Goal: Task Accomplishment & Management: Use online tool/utility

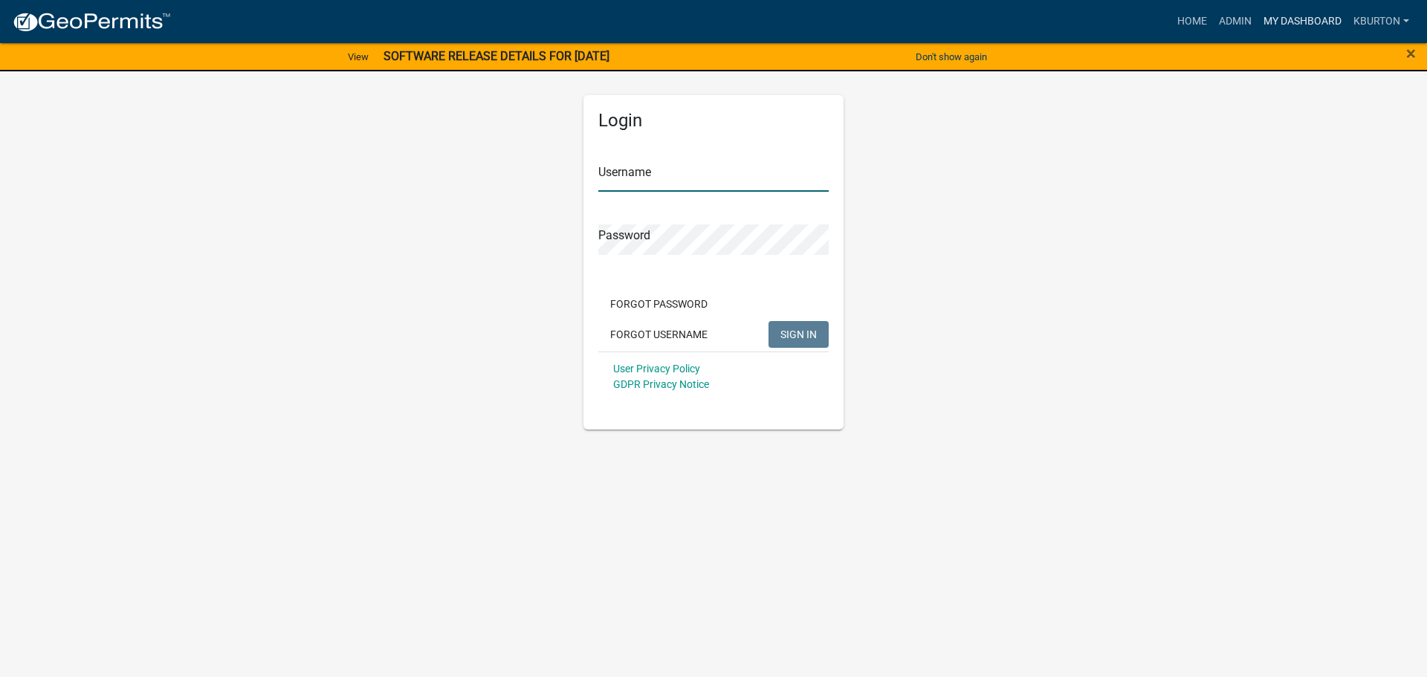
type input "kburton"
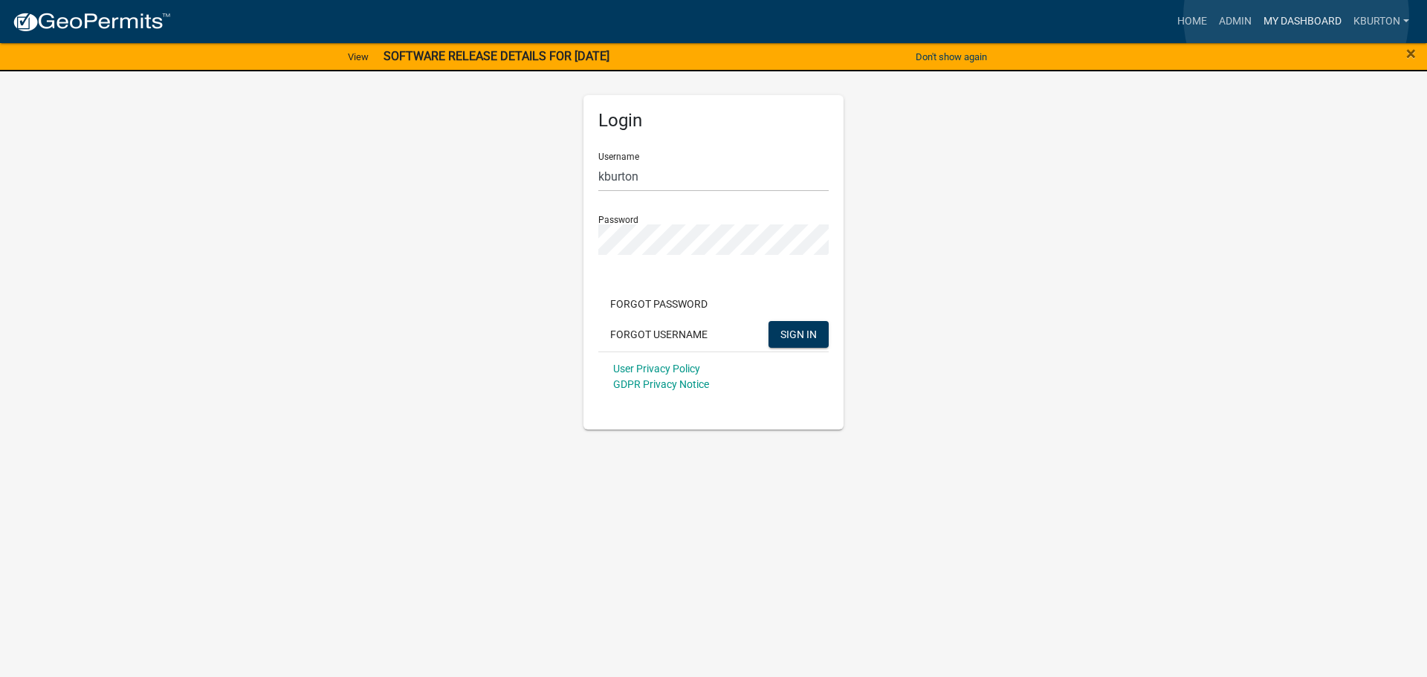
click at [1296, 16] on link "My Dashboard" at bounding box center [1302, 21] width 90 height 28
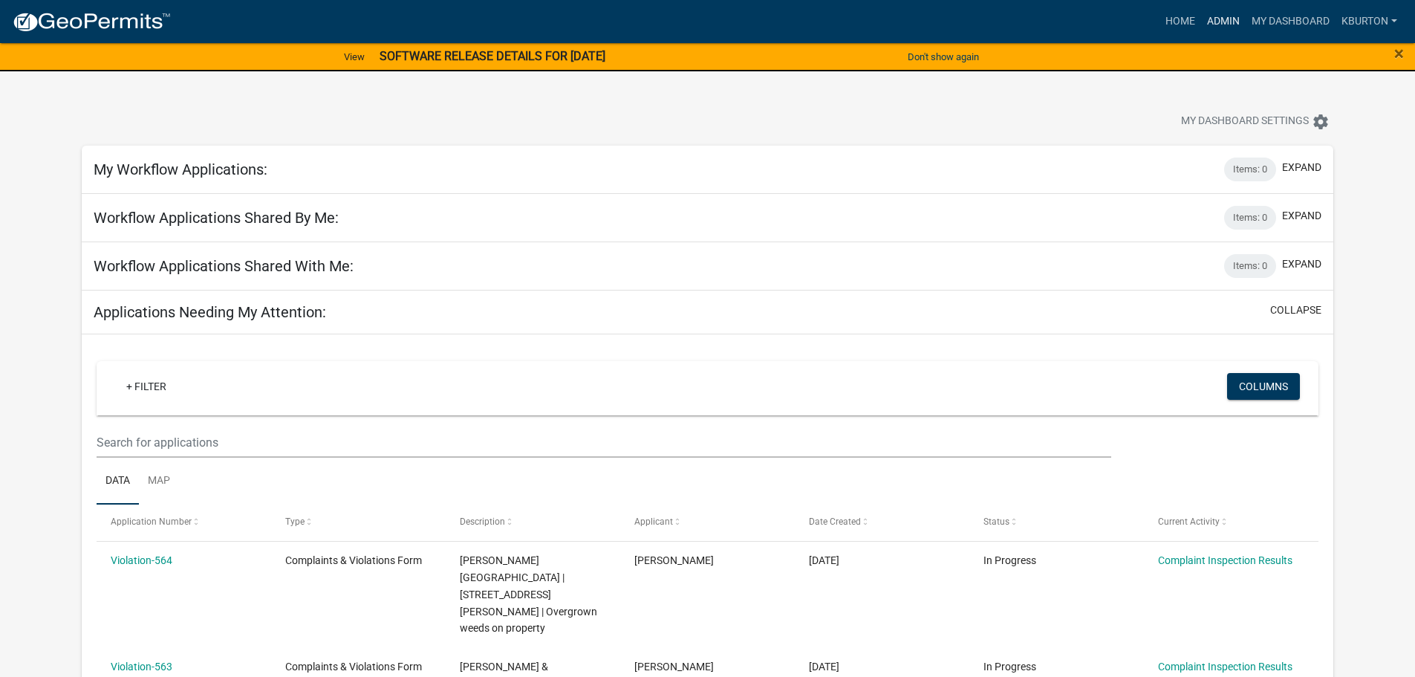
click at [1221, 20] on link "Admin" at bounding box center [1223, 21] width 45 height 28
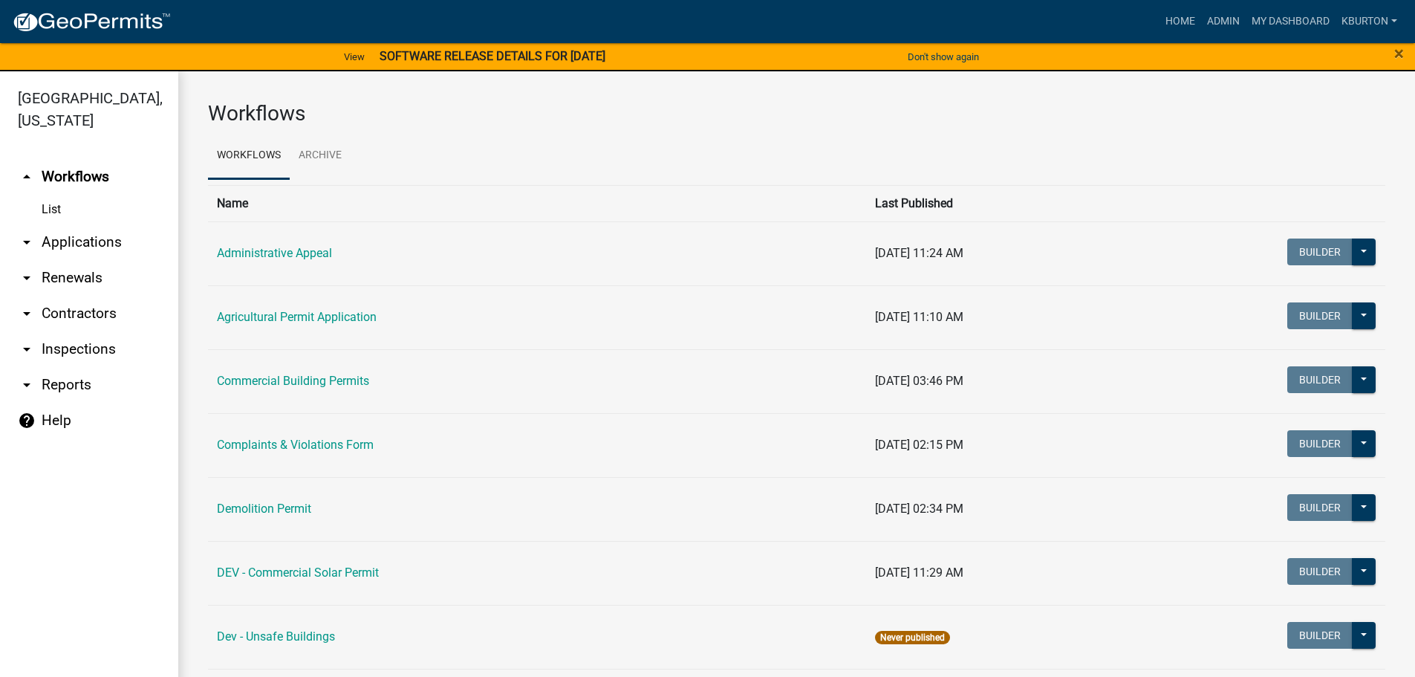
click at [100, 335] on link "arrow_drop_down Inspections" at bounding box center [89, 349] width 178 height 36
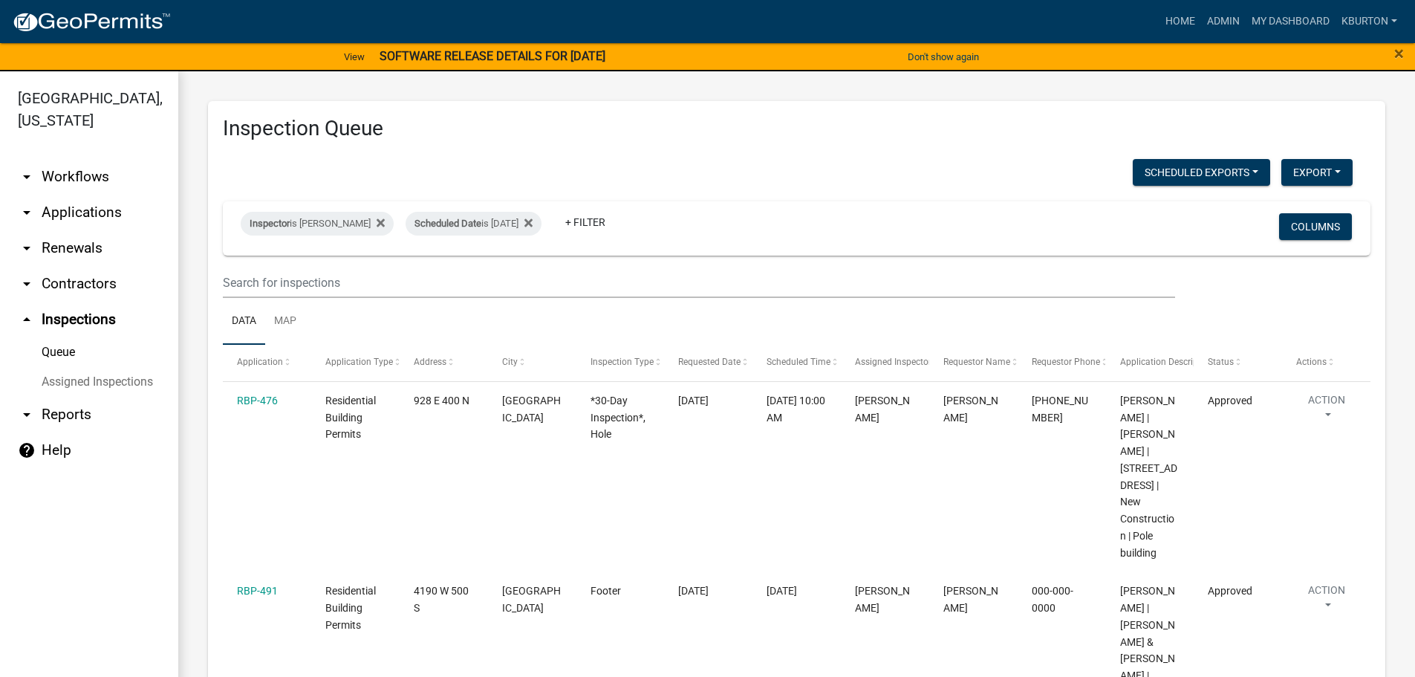
click at [110, 367] on link "Assigned Inspections" at bounding box center [89, 382] width 178 height 30
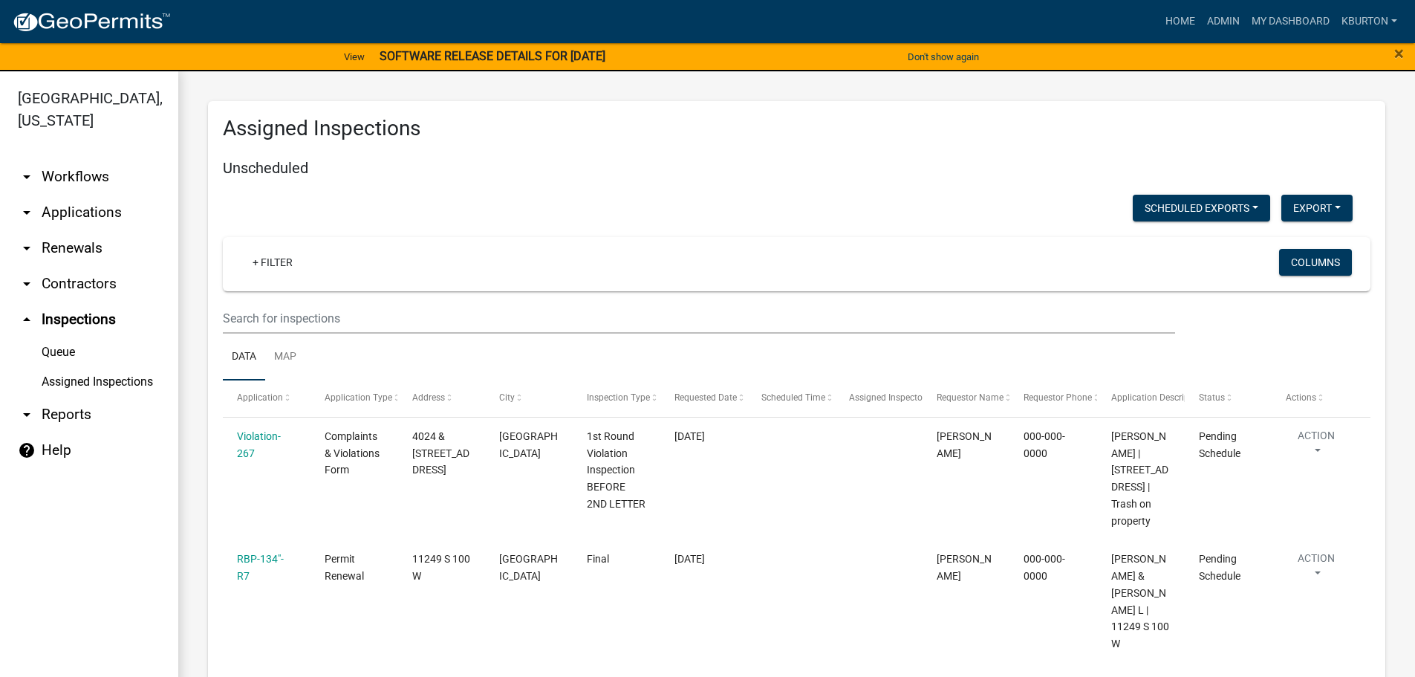
click at [65, 337] on link "Queue" at bounding box center [89, 352] width 178 height 30
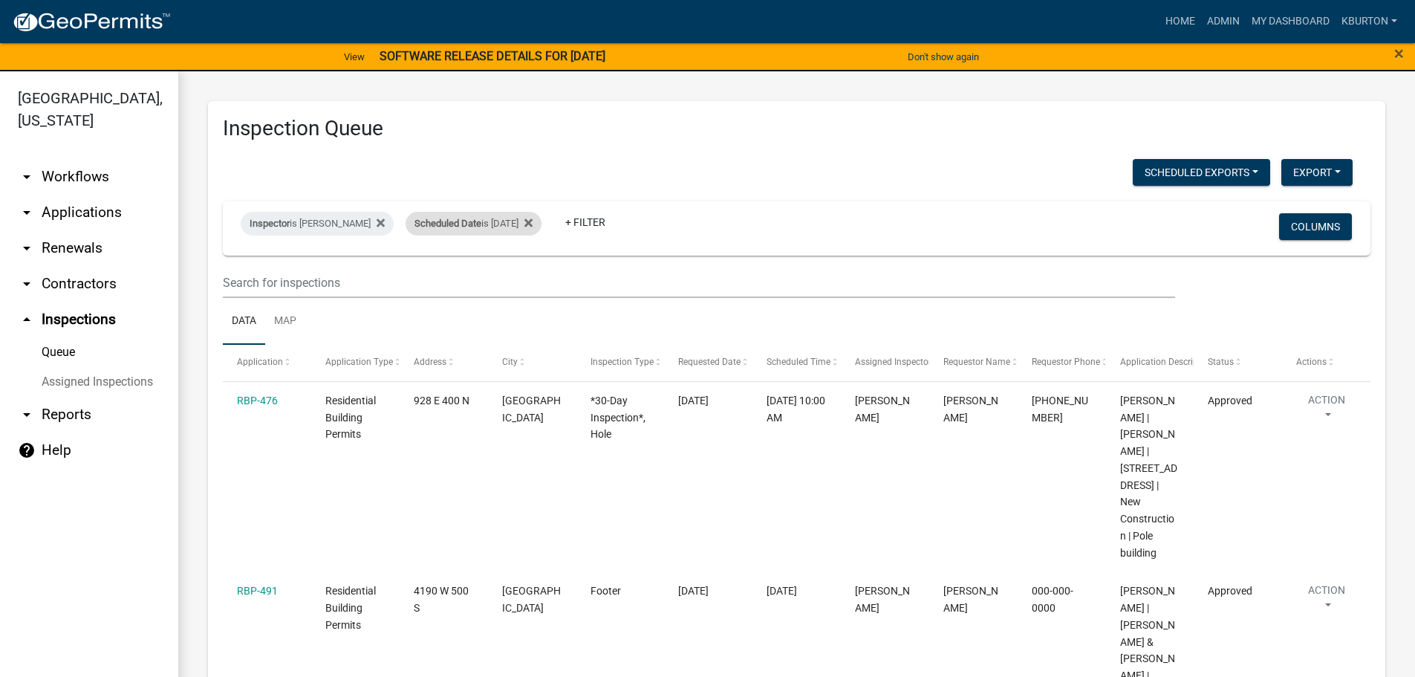
click at [491, 220] on div "Scheduled Date is [DATE]" at bounding box center [474, 224] width 136 height 24
click at [522, 276] on input "[DATE]" at bounding box center [476, 279] width 104 height 30
type input "[DATE]"
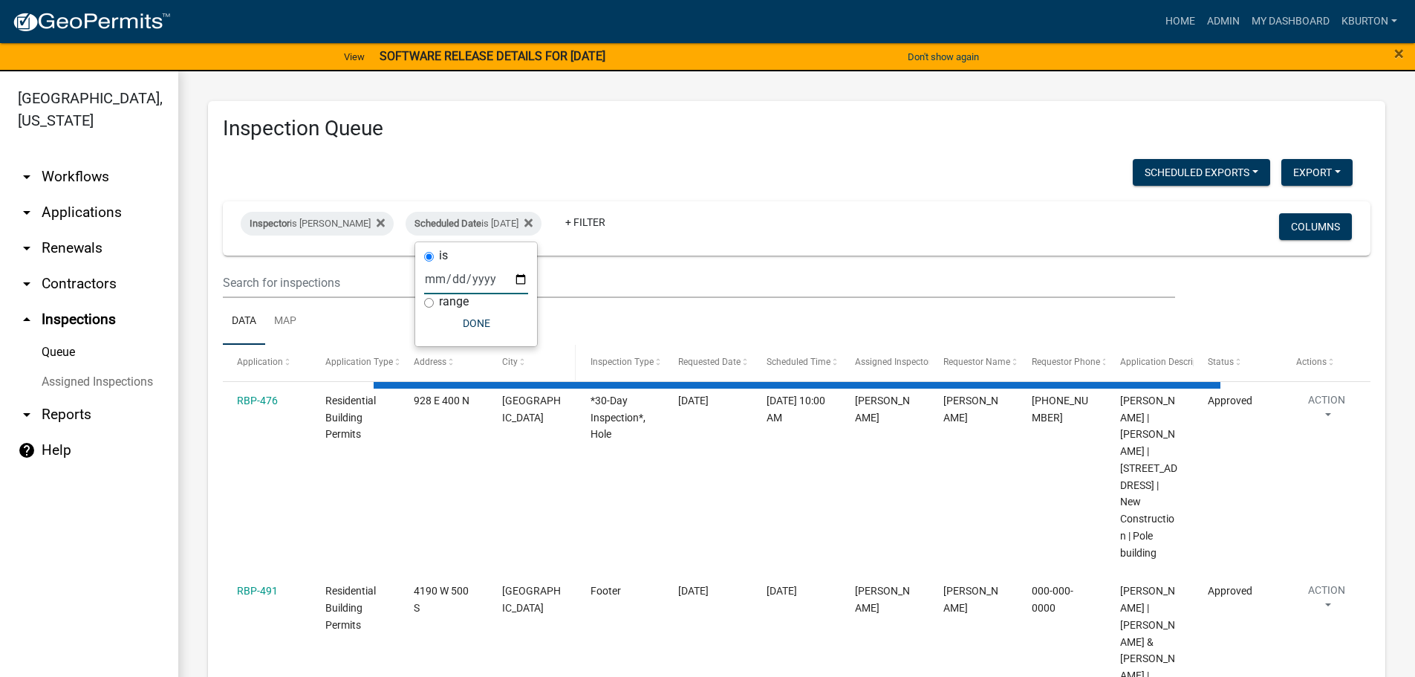
select select "1: 25"
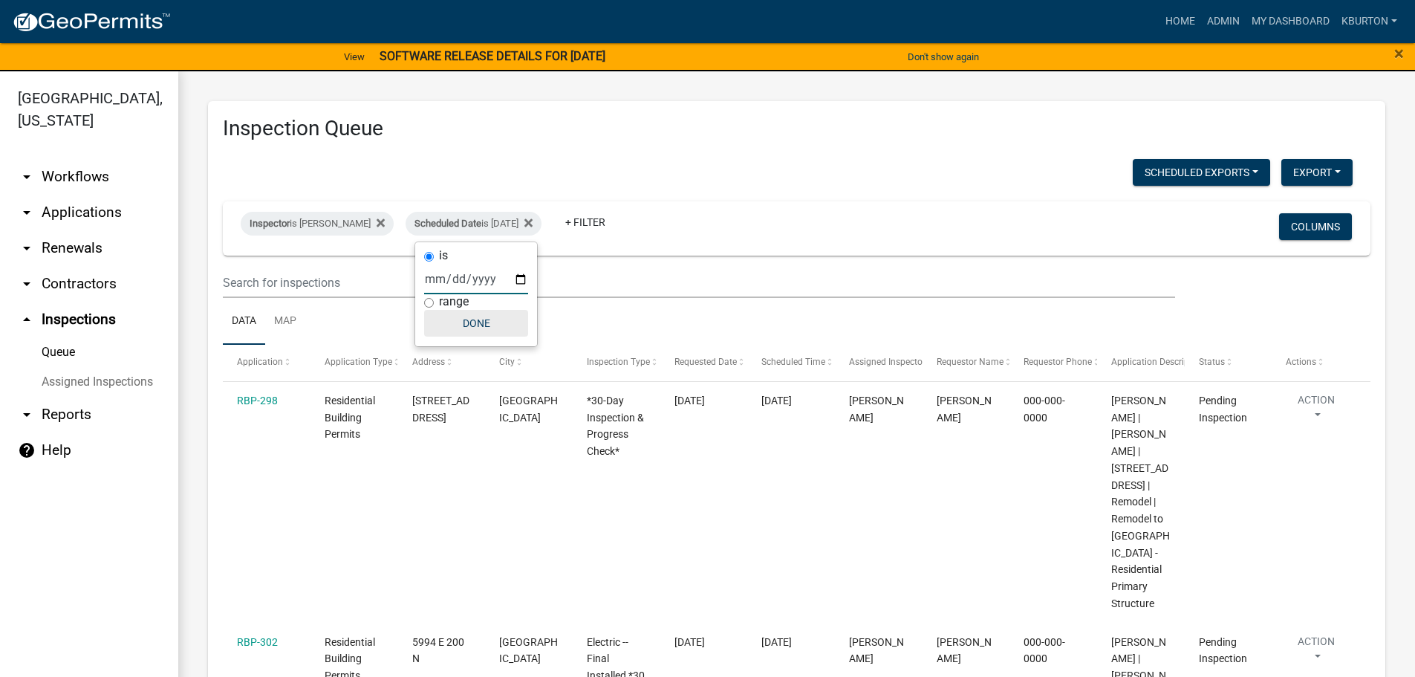
click at [482, 328] on button "Done" at bounding box center [476, 323] width 104 height 27
click at [1320, 228] on button "Columns" at bounding box center [1315, 226] width 73 height 27
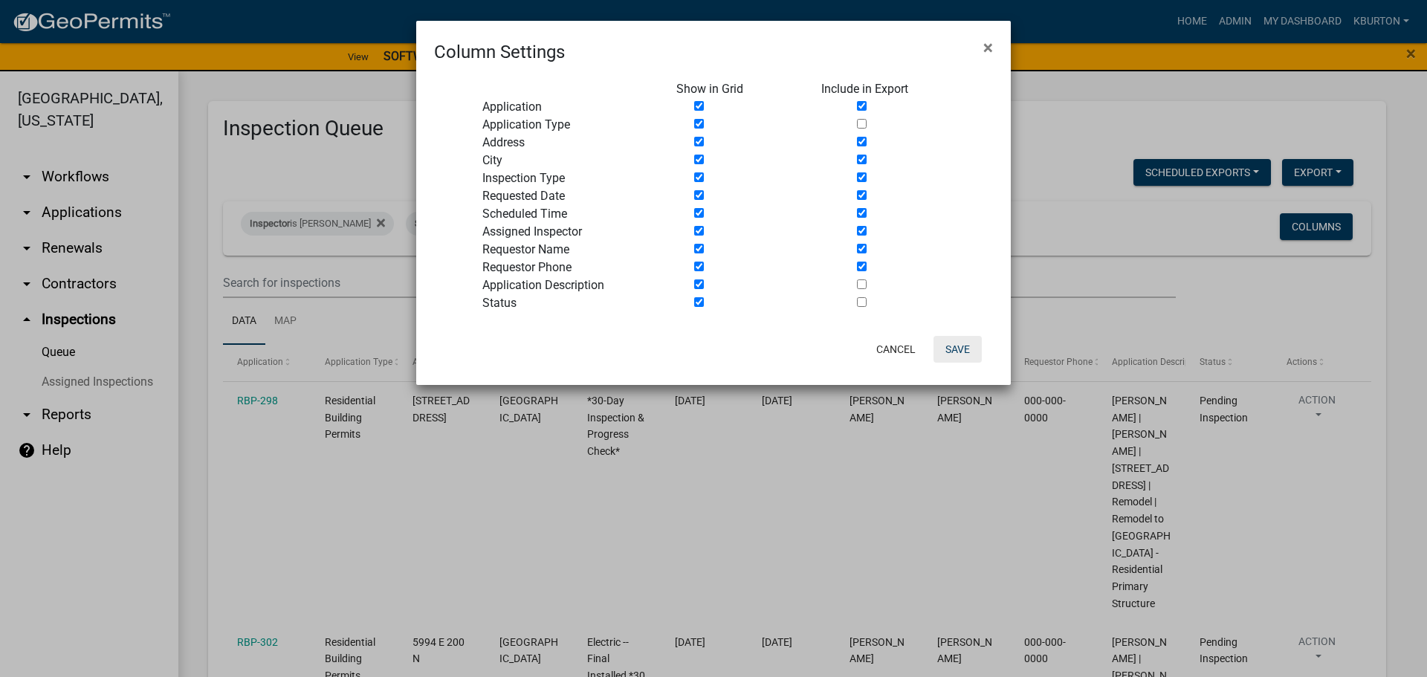
click at [954, 346] on button "Save" at bounding box center [957, 349] width 48 height 27
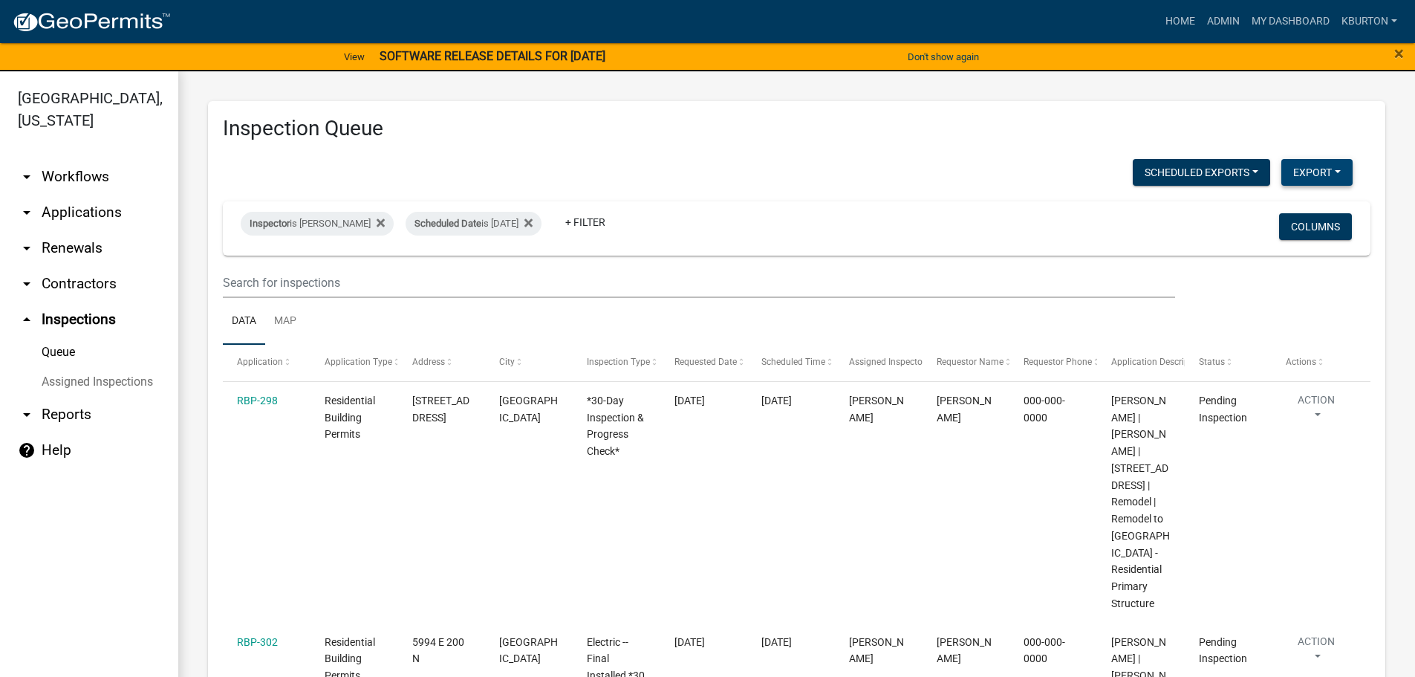
click at [1300, 171] on button "Export" at bounding box center [1317, 172] width 71 height 27
click at [1271, 213] on button "Excel Format (.xlsx)" at bounding box center [1283, 211] width 139 height 36
